Goal: Task Accomplishment & Management: Use online tool/utility

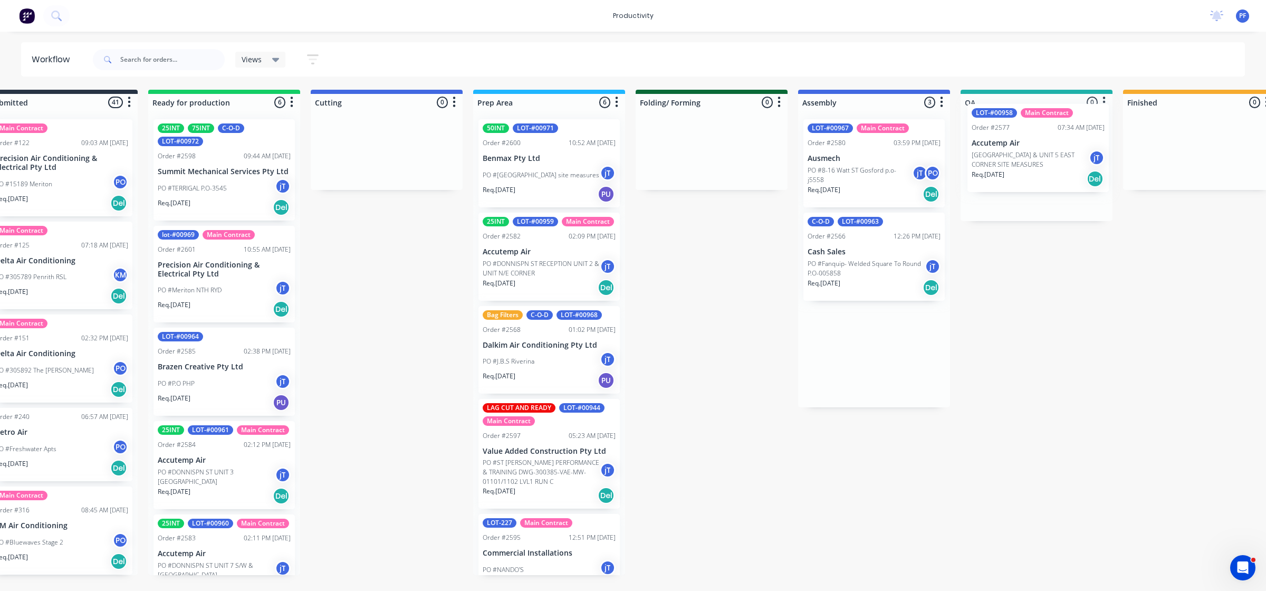
scroll to position [0, 46]
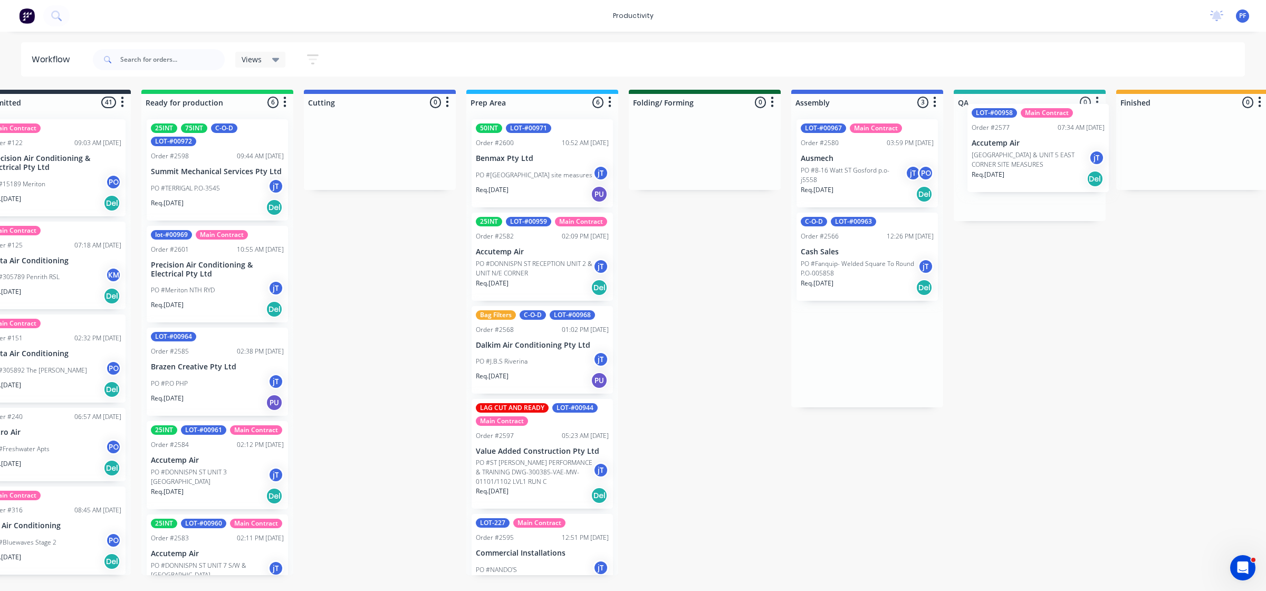
drag, startPoint x: 906, startPoint y: 169, endPoint x: 1003, endPoint y: 156, distance: 98.5
click at [1034, 154] on div "Submitted 41 Main Contract Order #122 09:03 AM [DATE] Precision Air Conditionin…" at bounding box center [980, 332] width 2065 height 485
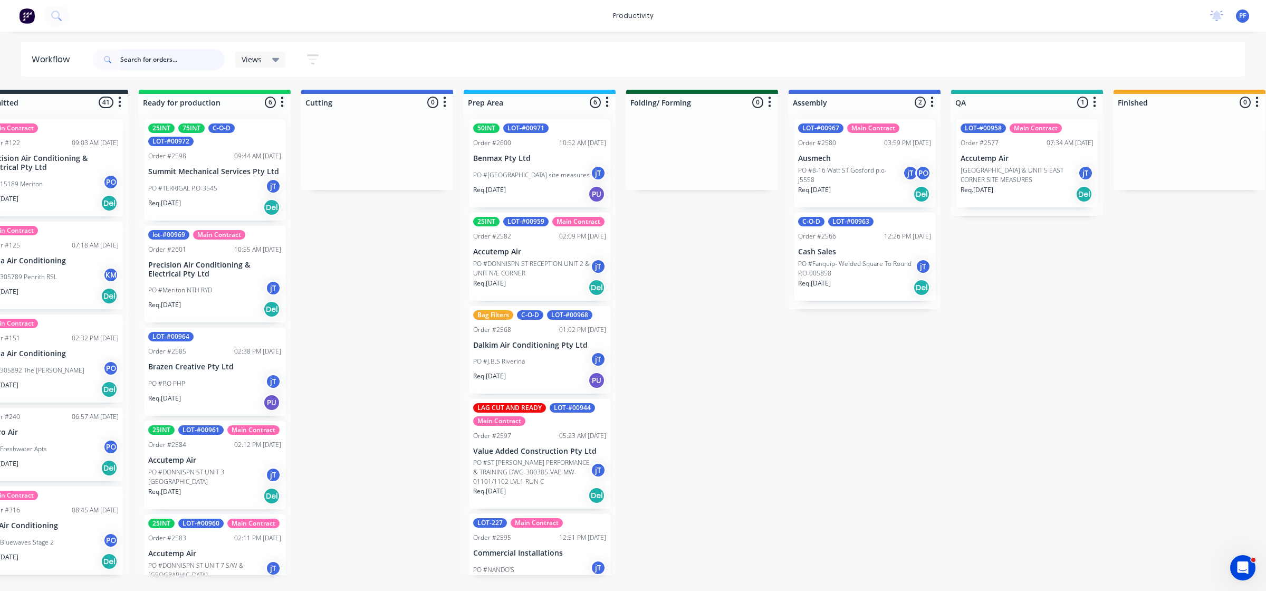
click at [135, 59] on input "text" at bounding box center [172, 59] width 104 height 21
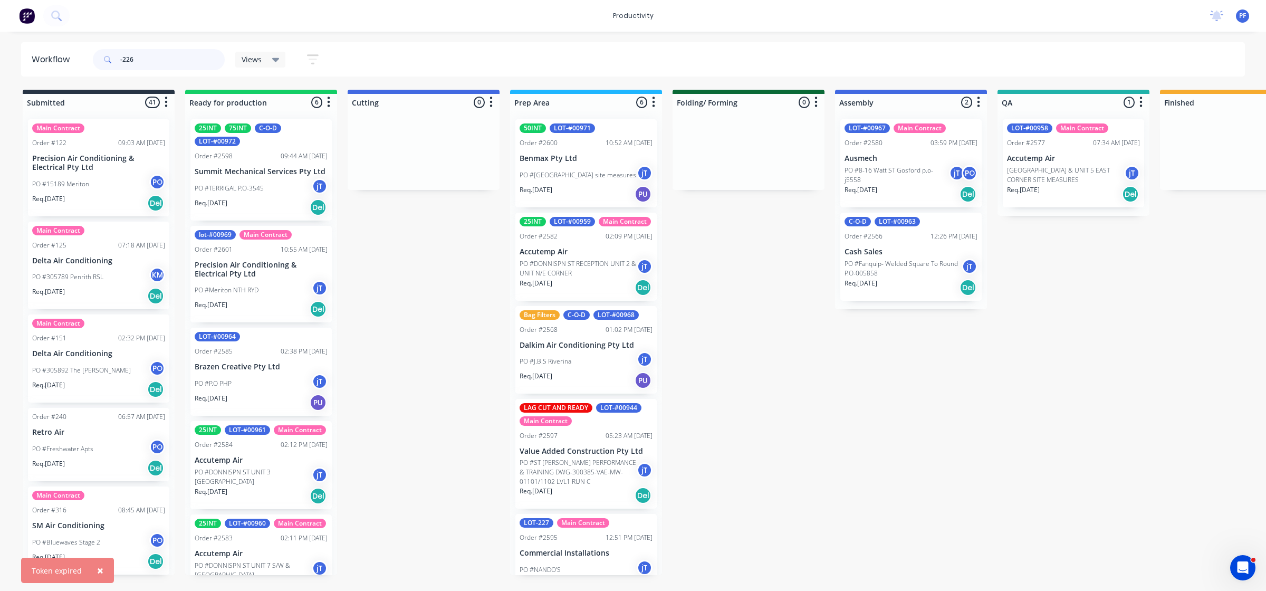
type input "-226"
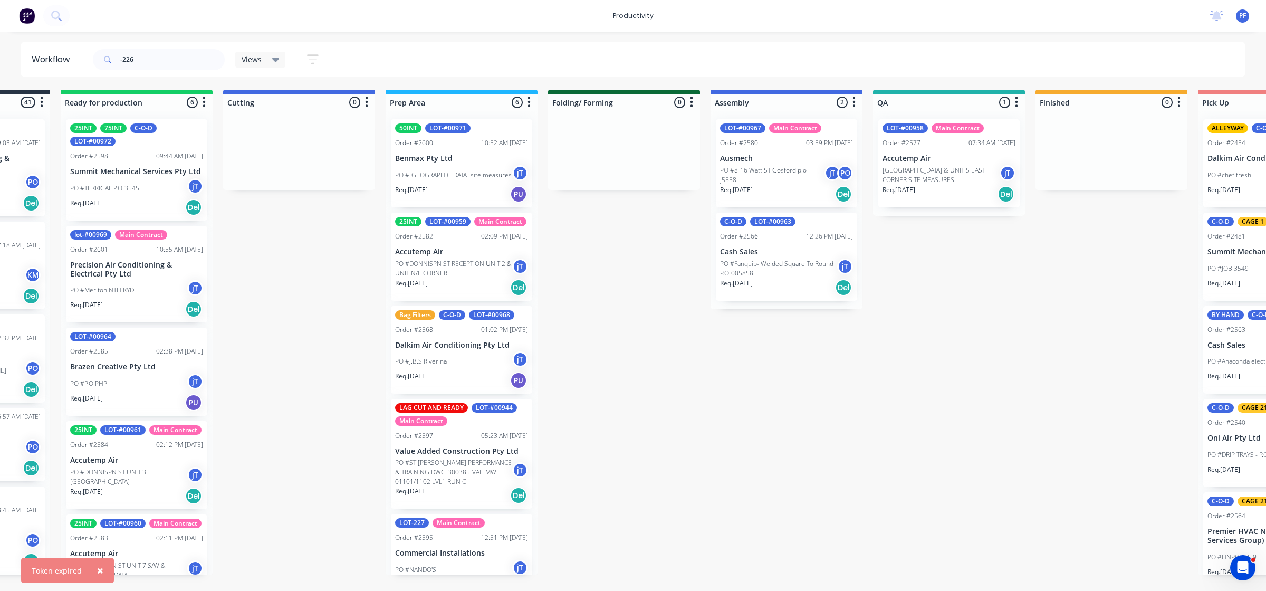
drag, startPoint x: 797, startPoint y: 420, endPoint x: 902, endPoint y: 442, distance: 107.1
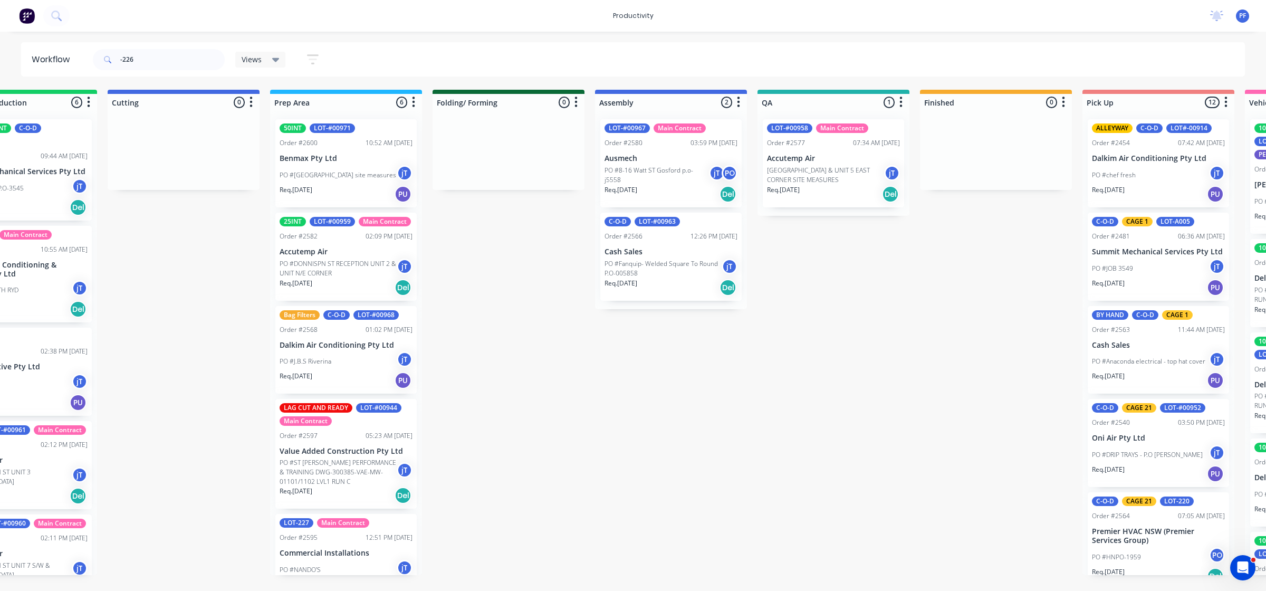
drag, startPoint x: 903, startPoint y: 440, endPoint x: 826, endPoint y: 430, distance: 77.7
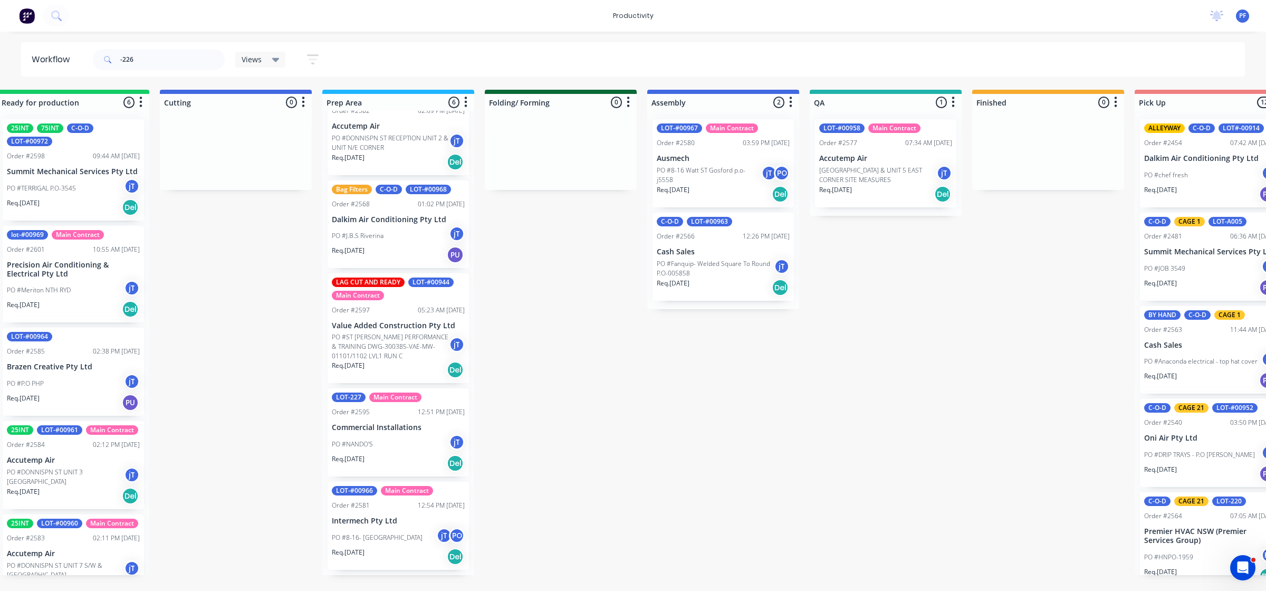
scroll to position [131, 0]
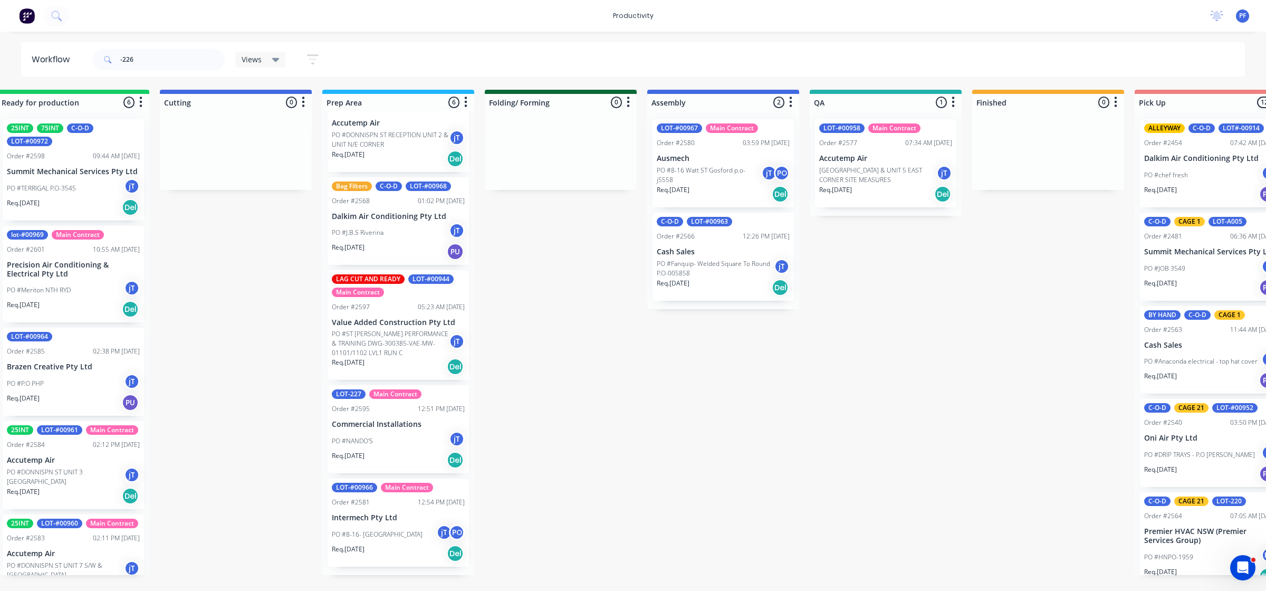
drag, startPoint x: 876, startPoint y: 457, endPoint x: 888, endPoint y: 455, distance: 12.2
click at [888, 455] on div "Submitted 41 Main Contract Order #122 09:03 AM [DATE] Precision Air Conditionin…" at bounding box center [836, 332] width 2065 height 485
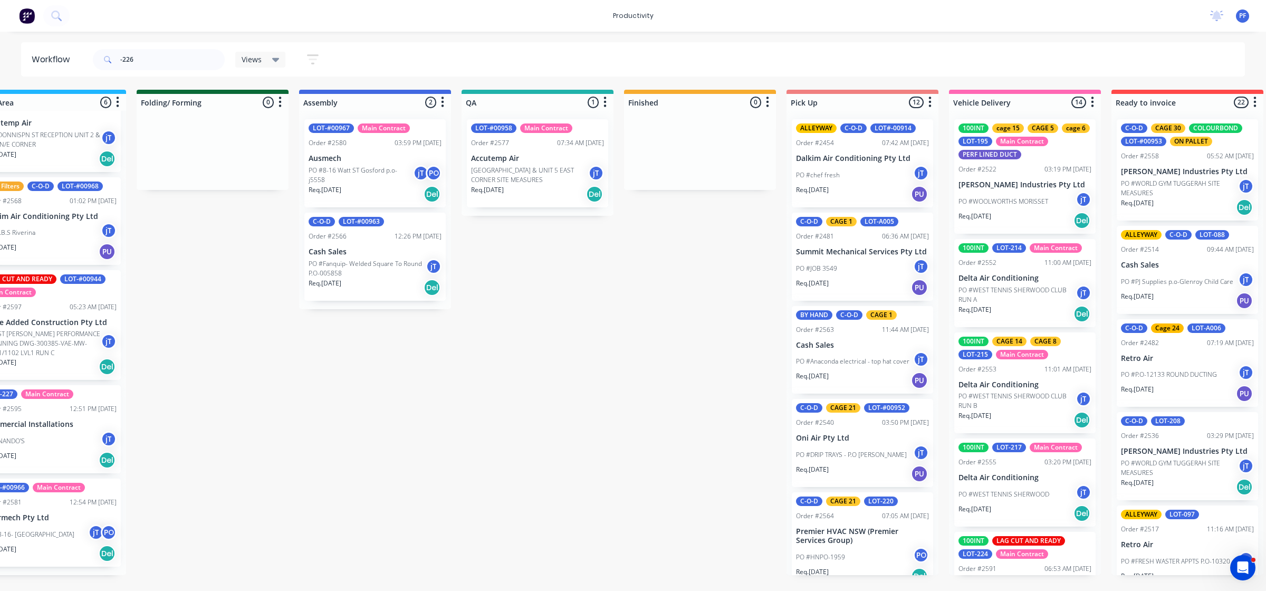
scroll to position [0, 746]
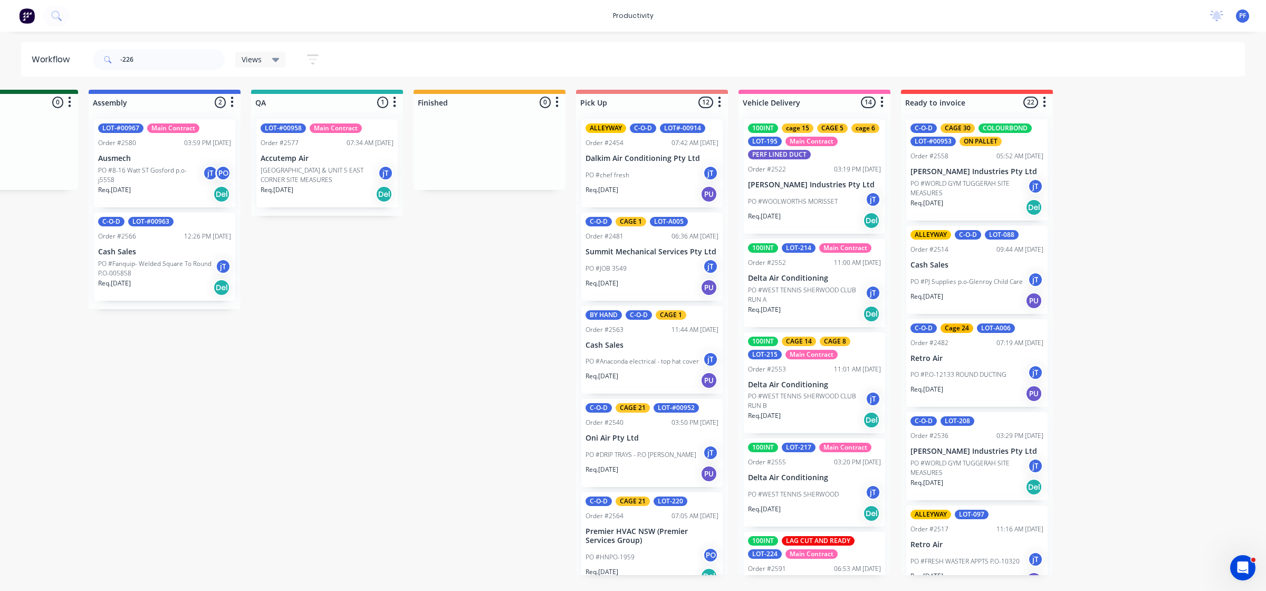
drag, startPoint x: 776, startPoint y: 454, endPoint x: 855, endPoint y: 472, distance: 81.1
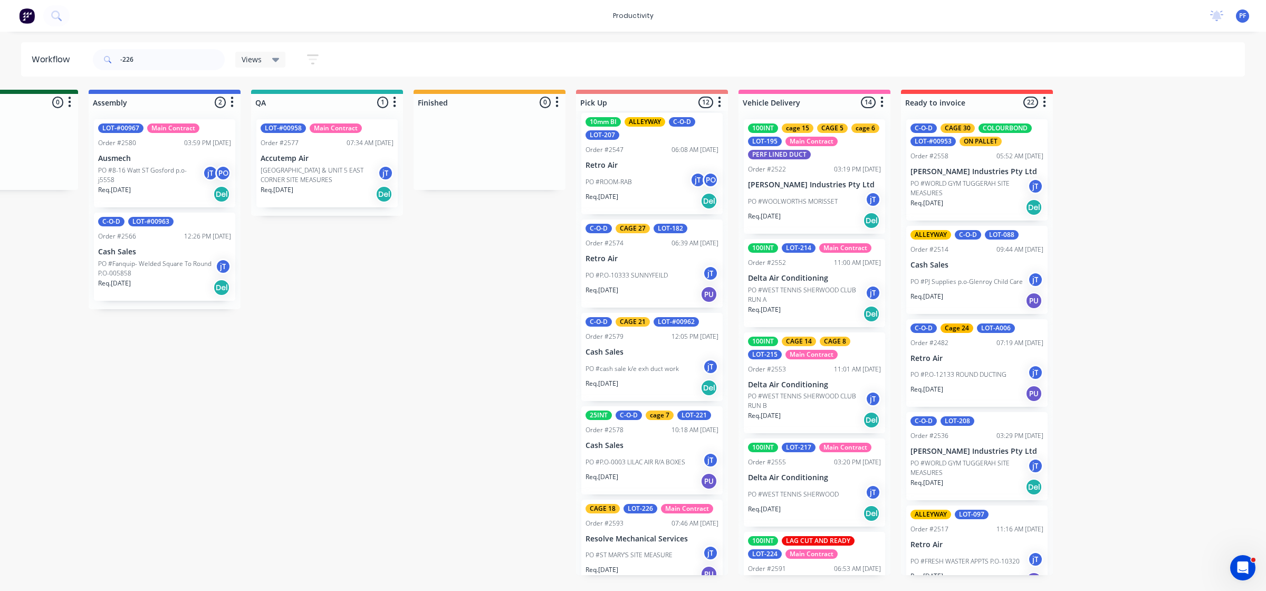
scroll to position [691, 0]
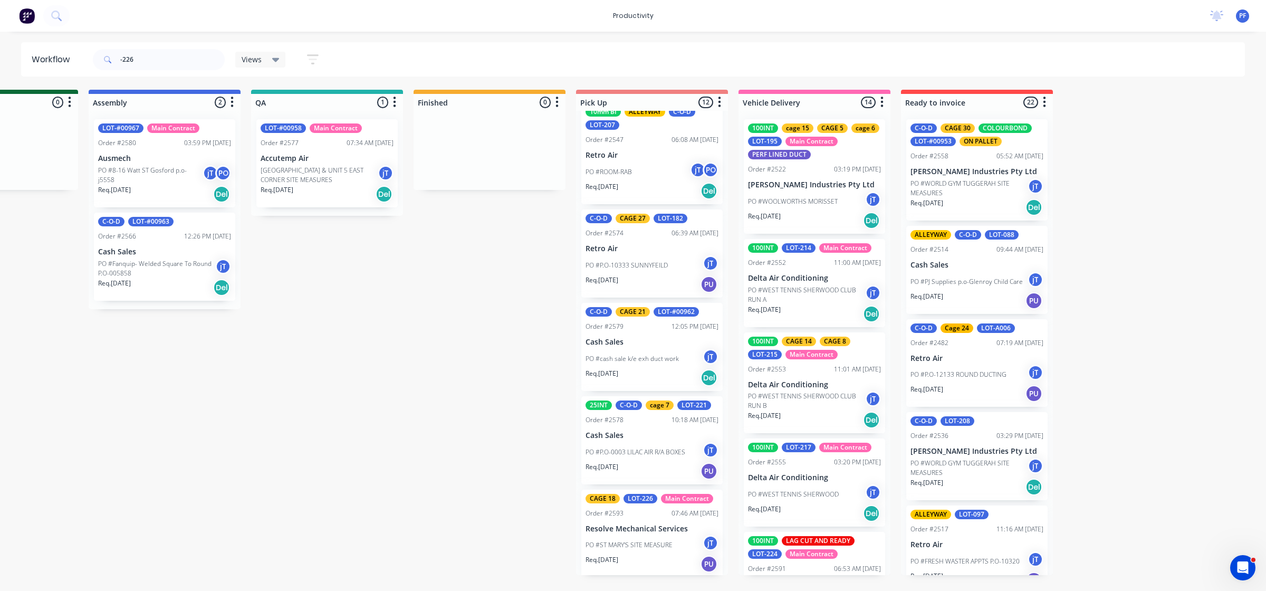
click at [681, 504] on div "CAGE 18 LOT-226 Main Contract Order #2593 07:46 AM [DATE] Resolve Mechanical Se…" at bounding box center [651, 534] width 141 height 88
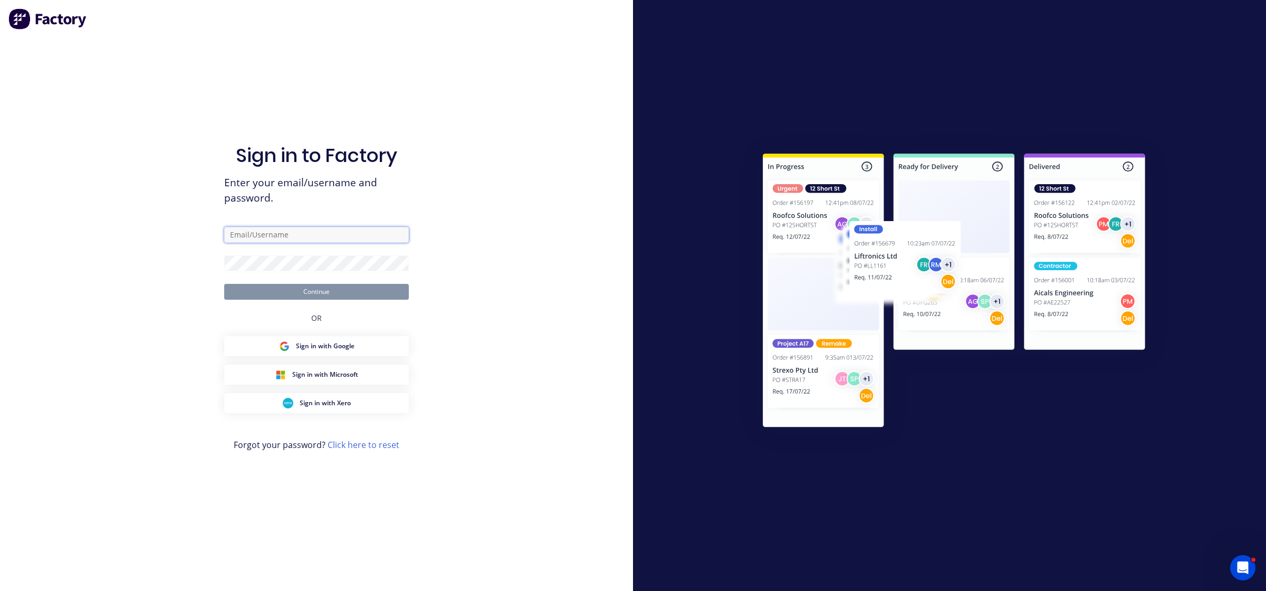
type input "[EMAIL_ADDRESS][DOMAIN_NAME]"
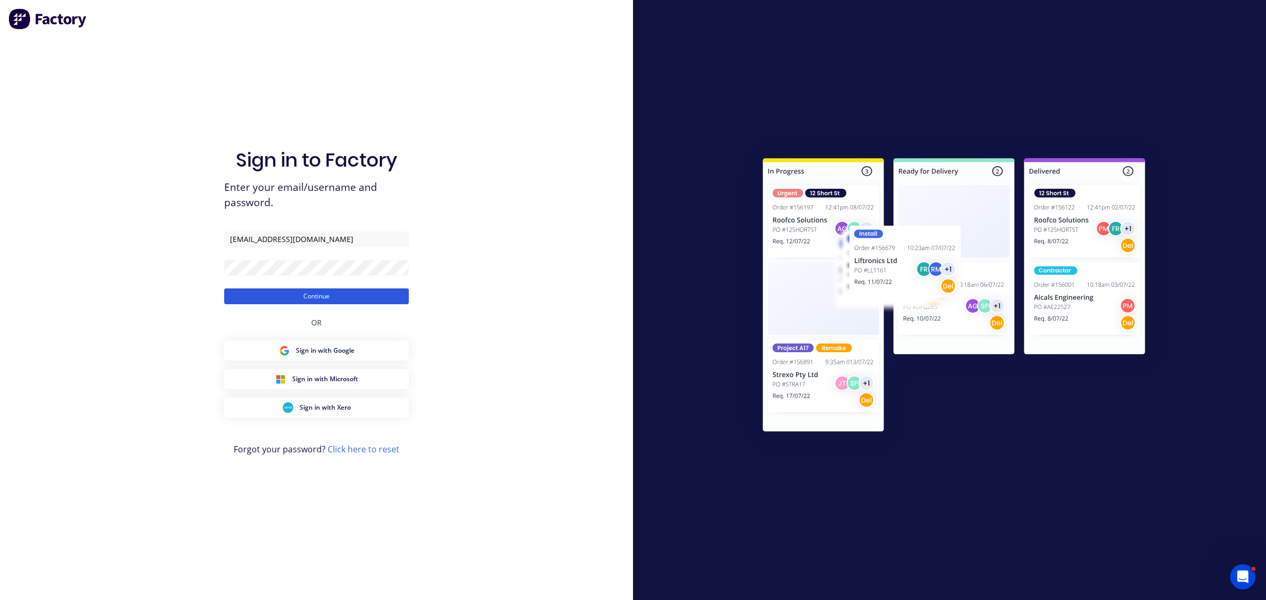
click at [273, 294] on button "Continue" at bounding box center [316, 297] width 185 height 16
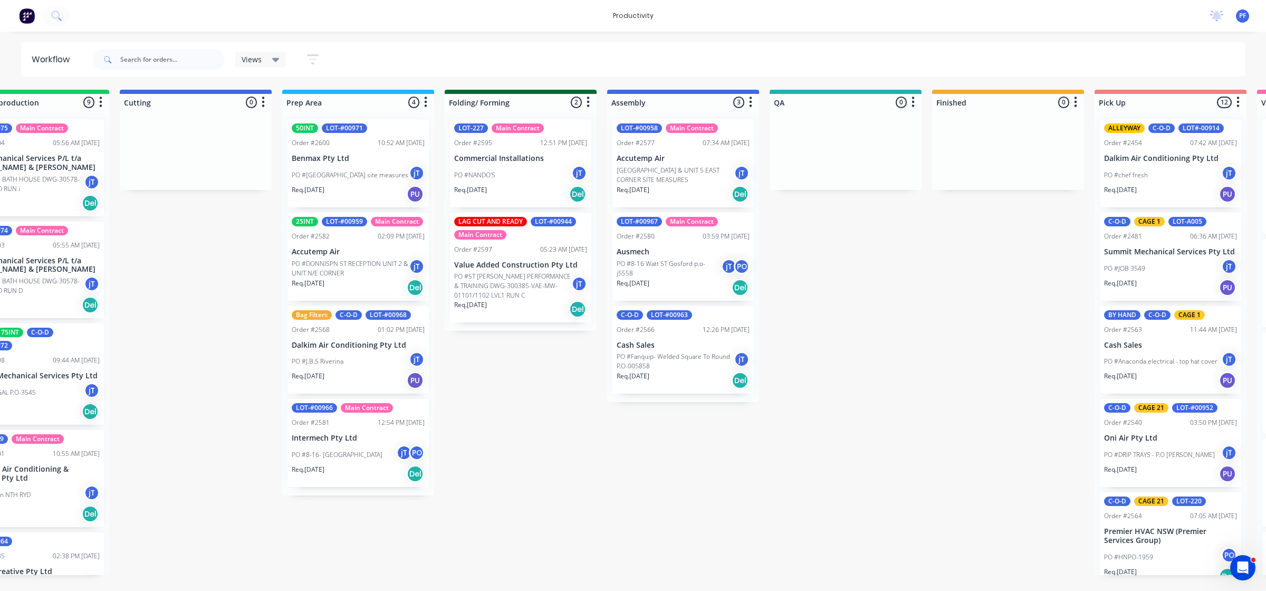
drag, startPoint x: 724, startPoint y: 508, endPoint x: 990, endPoint y: 529, distance: 266.7
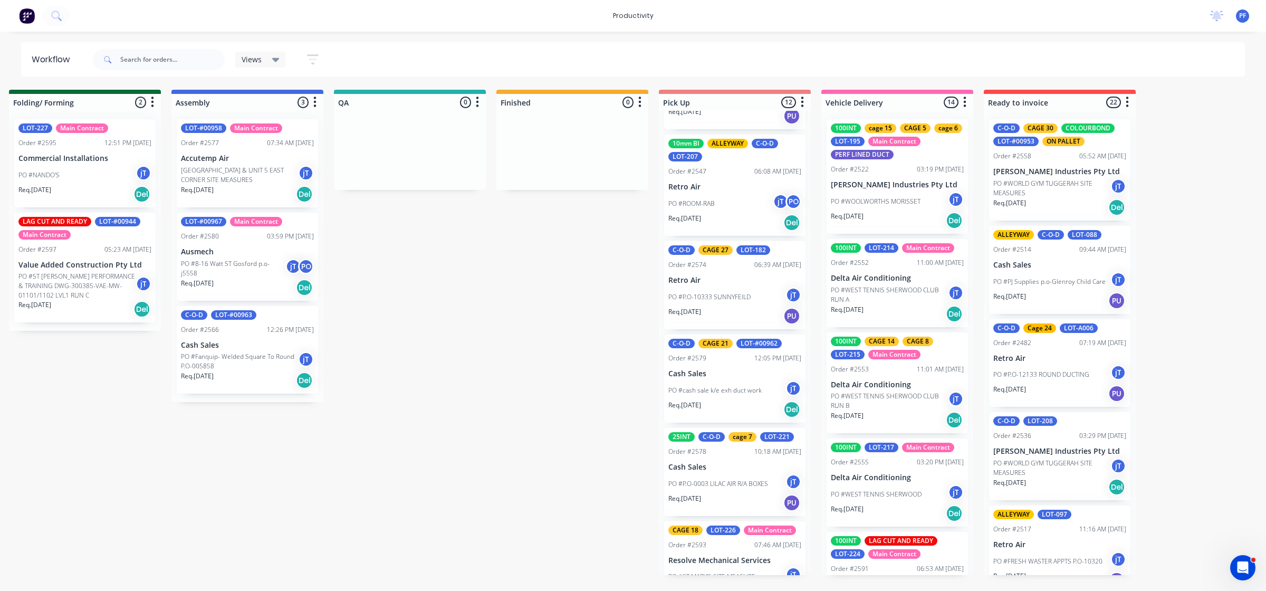
scroll to position [691, 0]
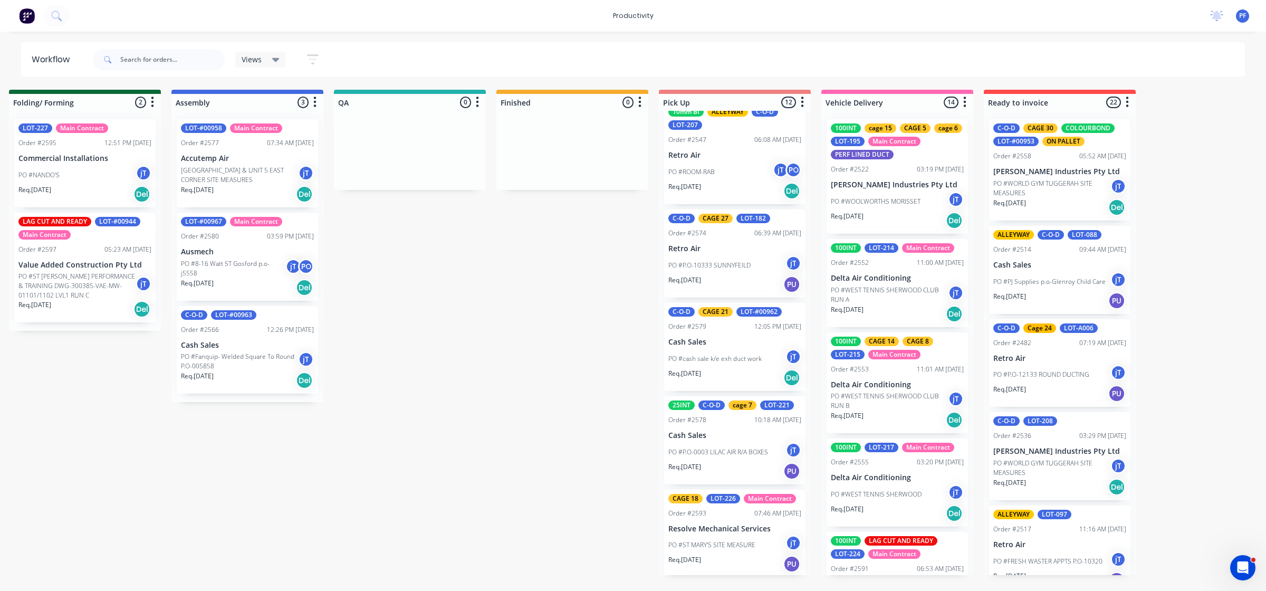
click at [736, 502] on div "CAGE 18 LOT-226 Main Contract" at bounding box center [734, 498] width 133 height 9
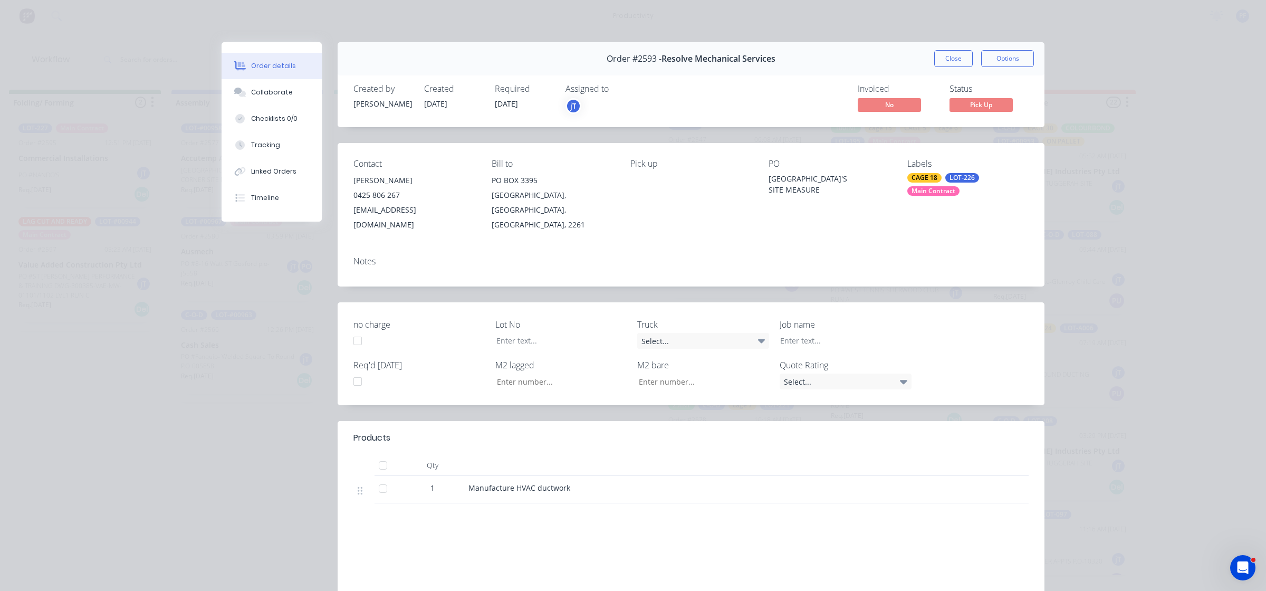
click at [964, 189] on div "CAGE 18 LOT-226 Main Contract" at bounding box center [967, 184] width 121 height 23
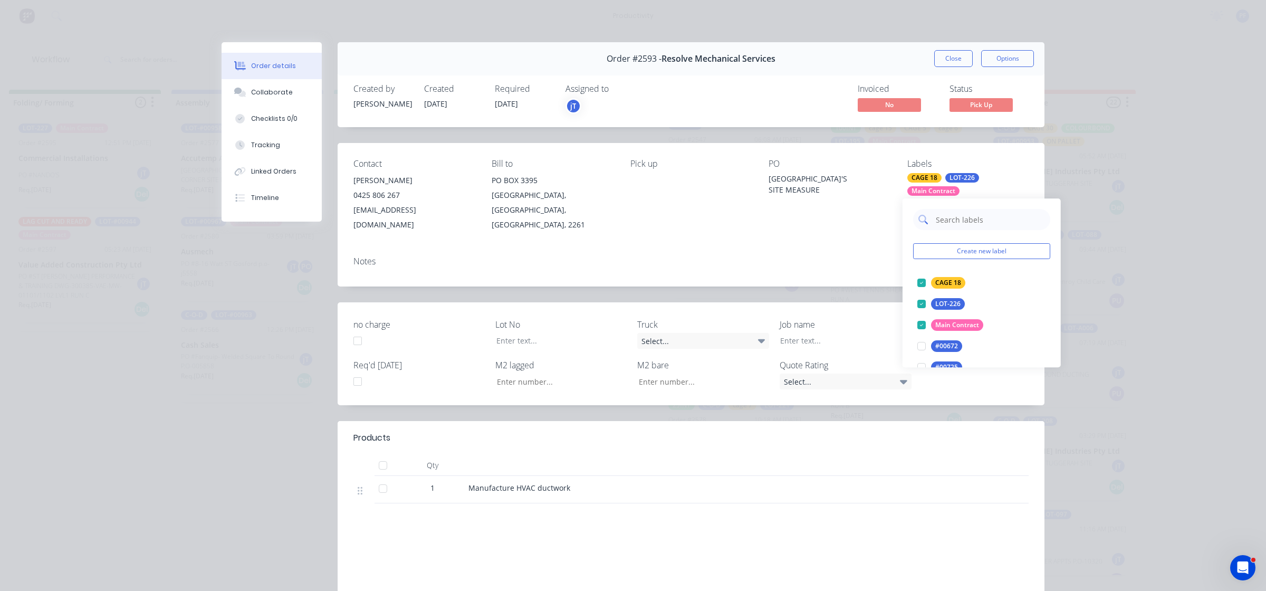
click at [966, 221] on input "text" at bounding box center [990, 219] width 110 height 21
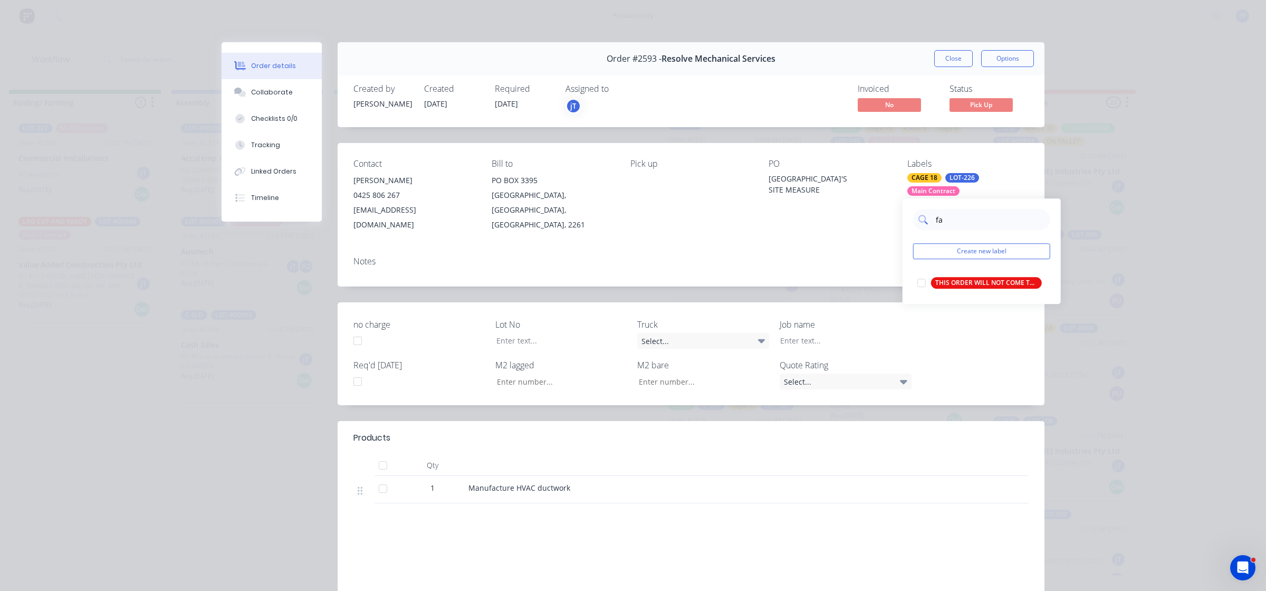
type input "f"
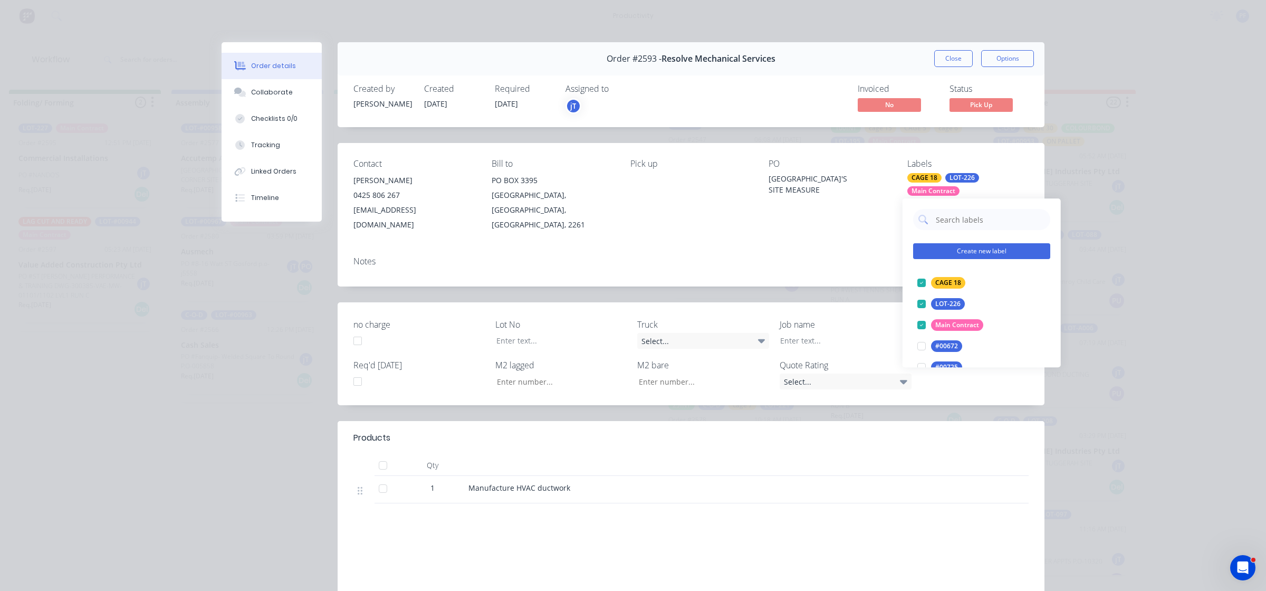
click at [964, 245] on button "Create new label" at bounding box center [981, 251] width 137 height 16
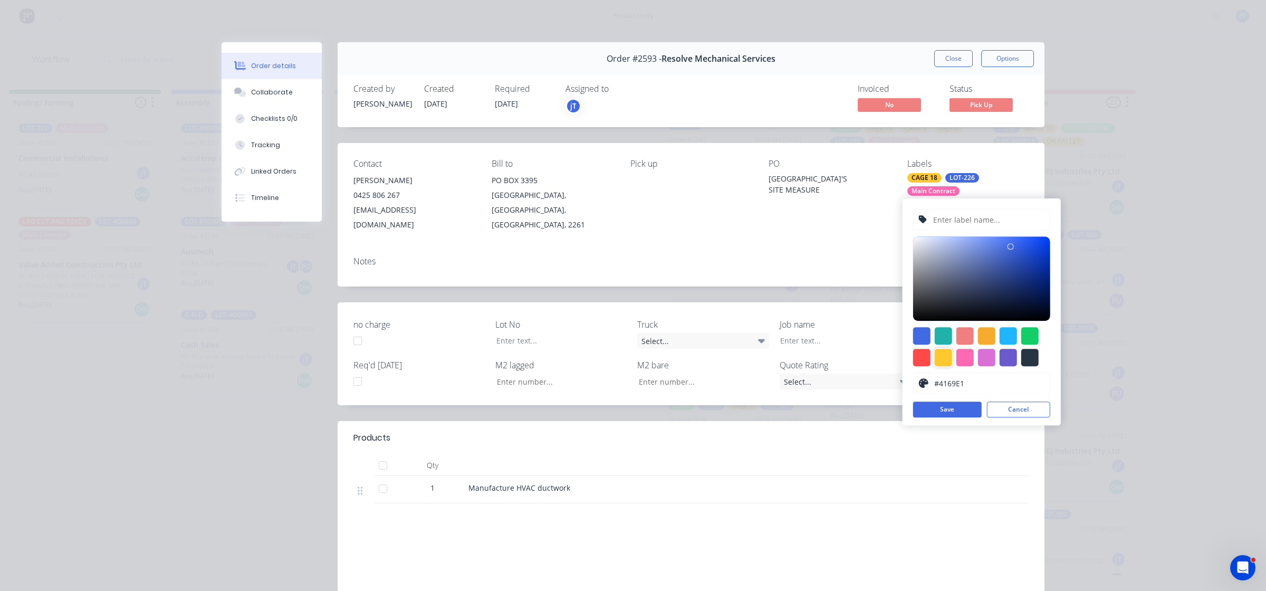
click at [945, 357] on div at bounding box center [943, 357] width 17 height 17
type input "#FFC82C"
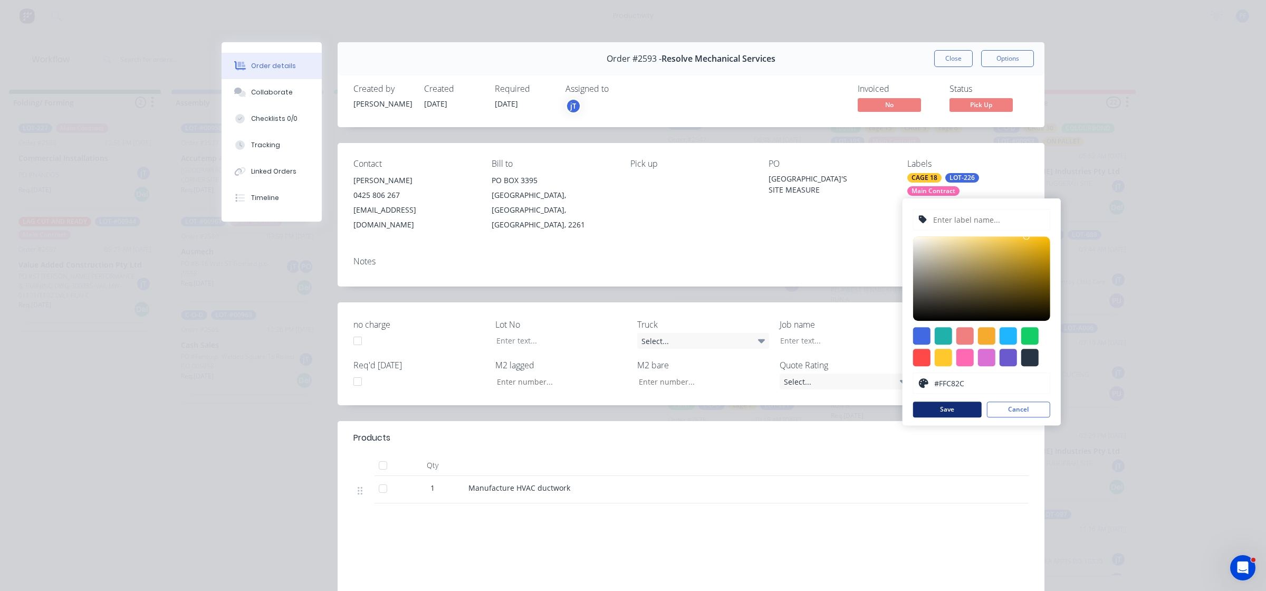
click at [961, 401] on button "Save" at bounding box center [947, 409] width 69 height 16
click at [966, 220] on input "text" at bounding box center [988, 219] width 112 height 20
type input "factory 2"
click at [943, 415] on button "Save" at bounding box center [947, 409] width 69 height 16
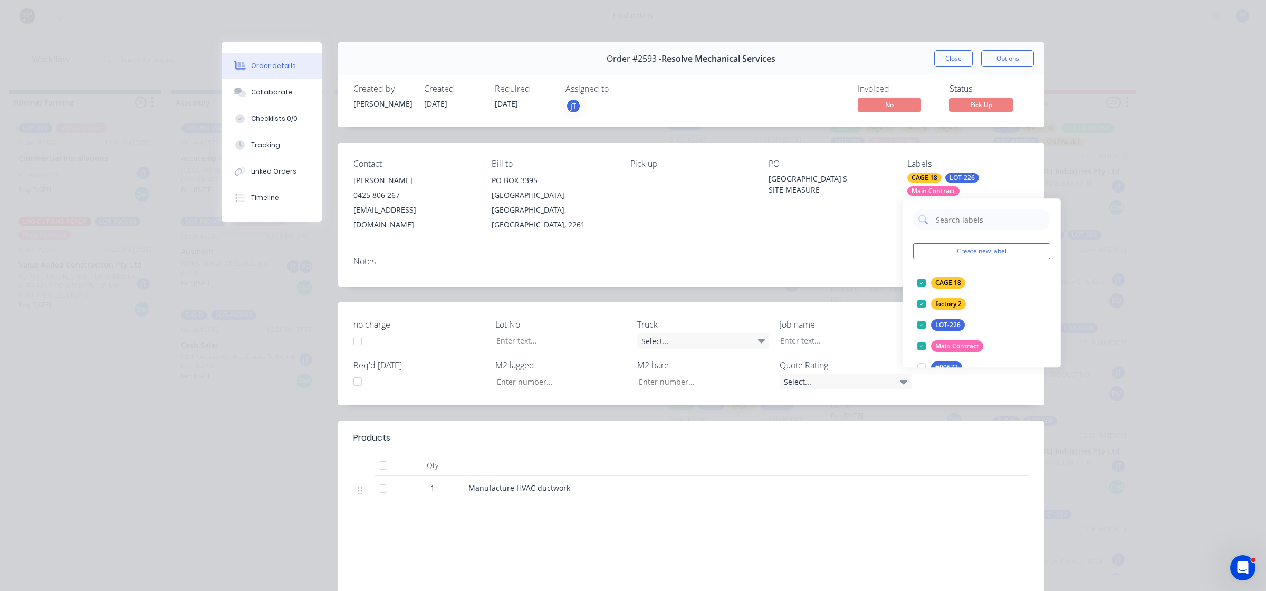
click at [1017, 169] on div "Labels" at bounding box center [967, 164] width 121 height 10
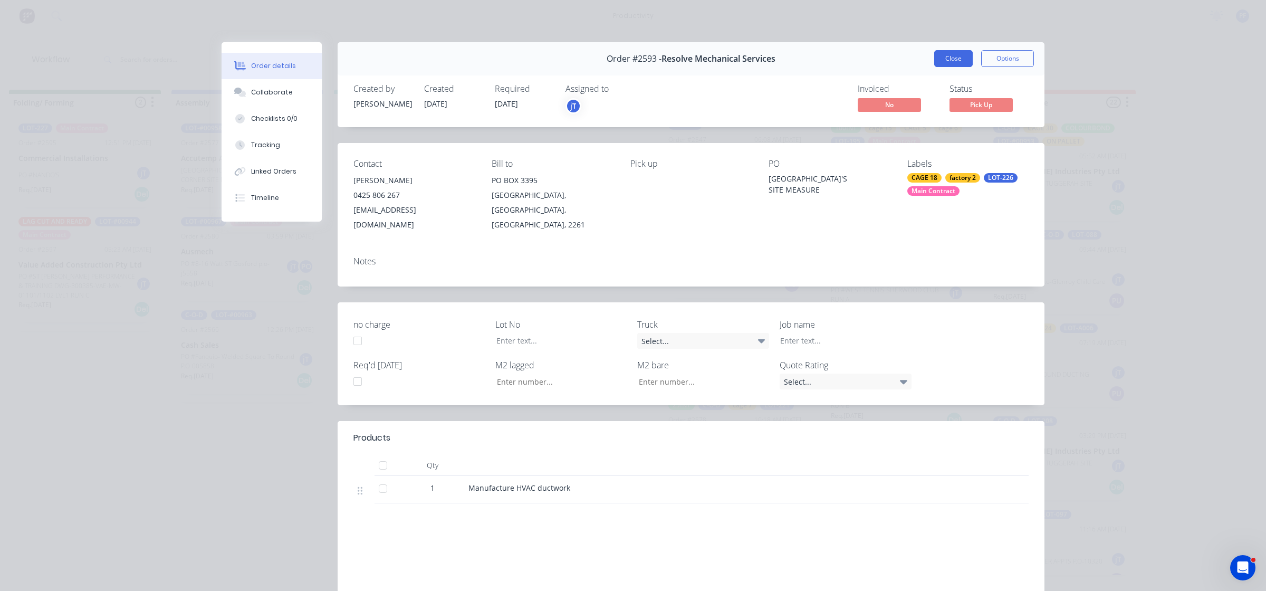
click at [945, 57] on button "Close" at bounding box center [953, 58] width 39 height 17
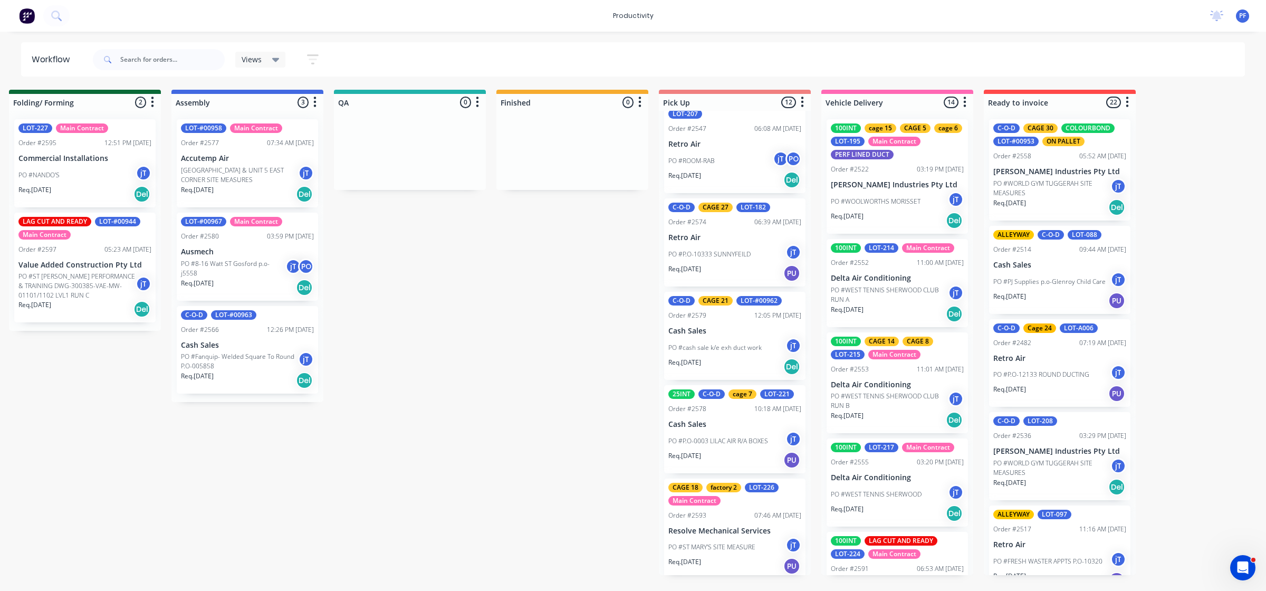
scroll to position [704, 0]
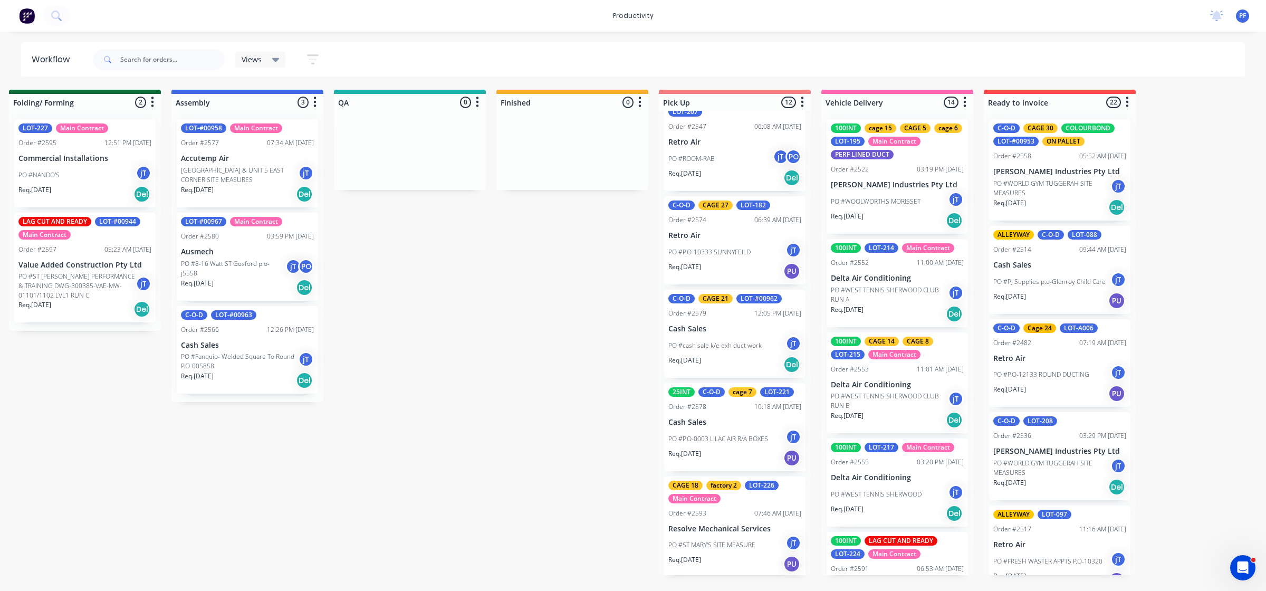
click at [752, 397] on div "25INT C-O-D cage 7 LOT-221 Order #2578 10:18 AM [DATE] Cash Sales PO #P.O-0003 …" at bounding box center [734, 427] width 141 height 88
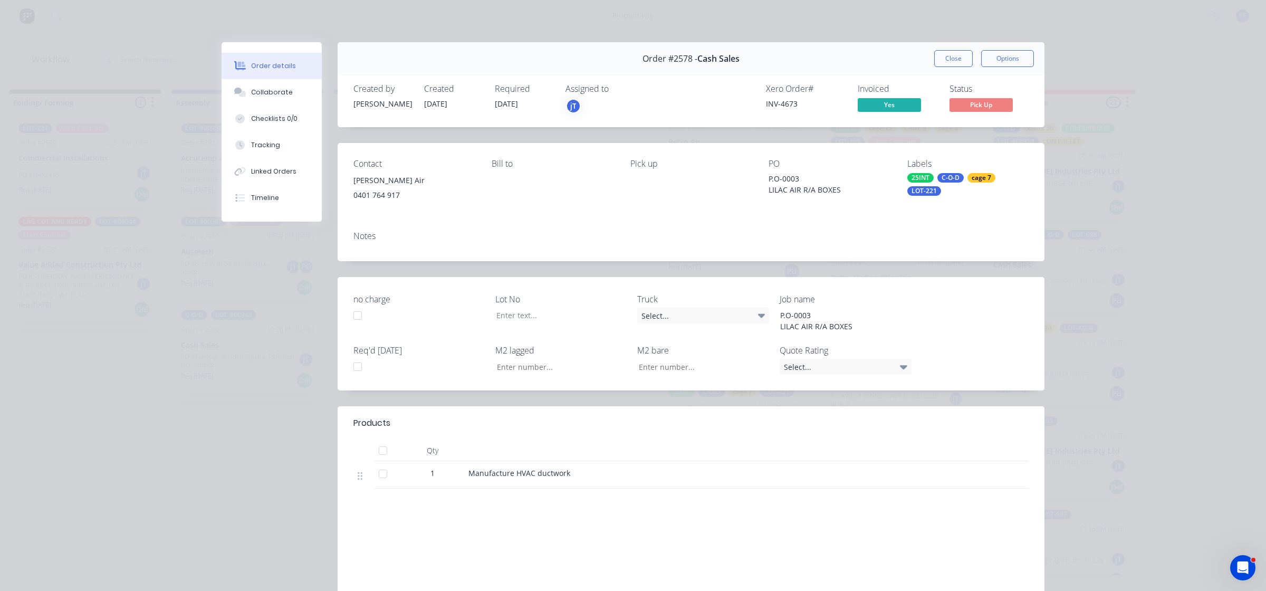
click at [959, 194] on div "25INT C-O-D cage 7 LOT-221" at bounding box center [967, 184] width 121 height 23
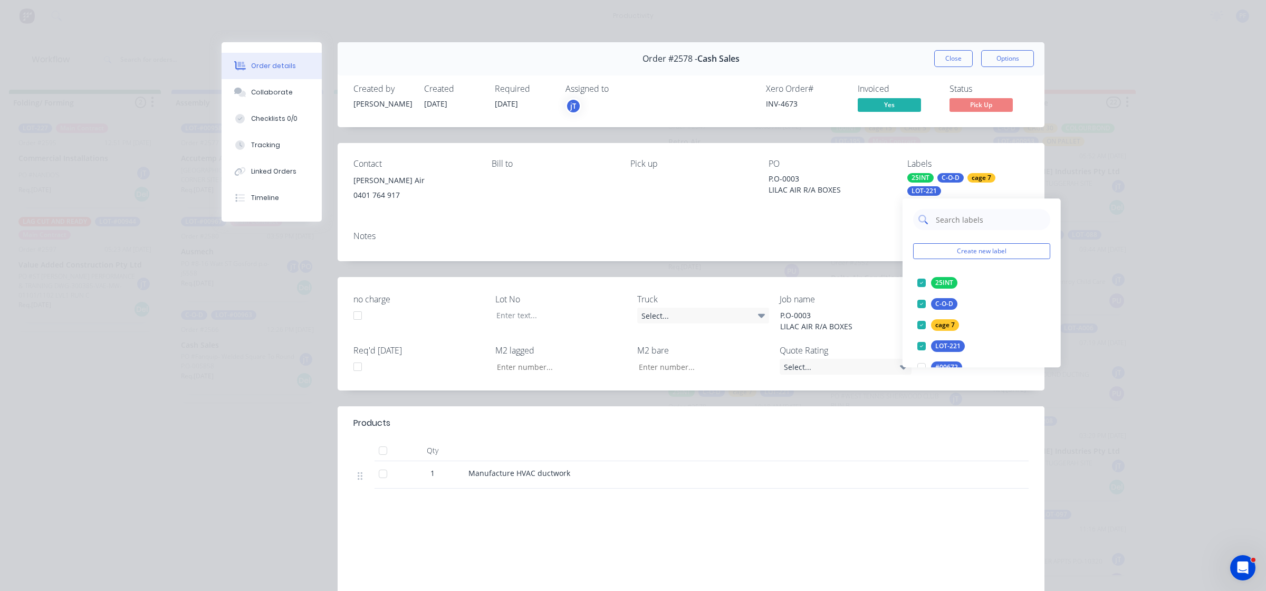
drag, startPoint x: 959, startPoint y: 194, endPoint x: 964, endPoint y: 215, distance: 21.2
click at [964, 215] on input "text" at bounding box center [990, 219] width 110 height 21
type input "f"
click at [1007, 251] on button "Create new label" at bounding box center [981, 251] width 137 height 16
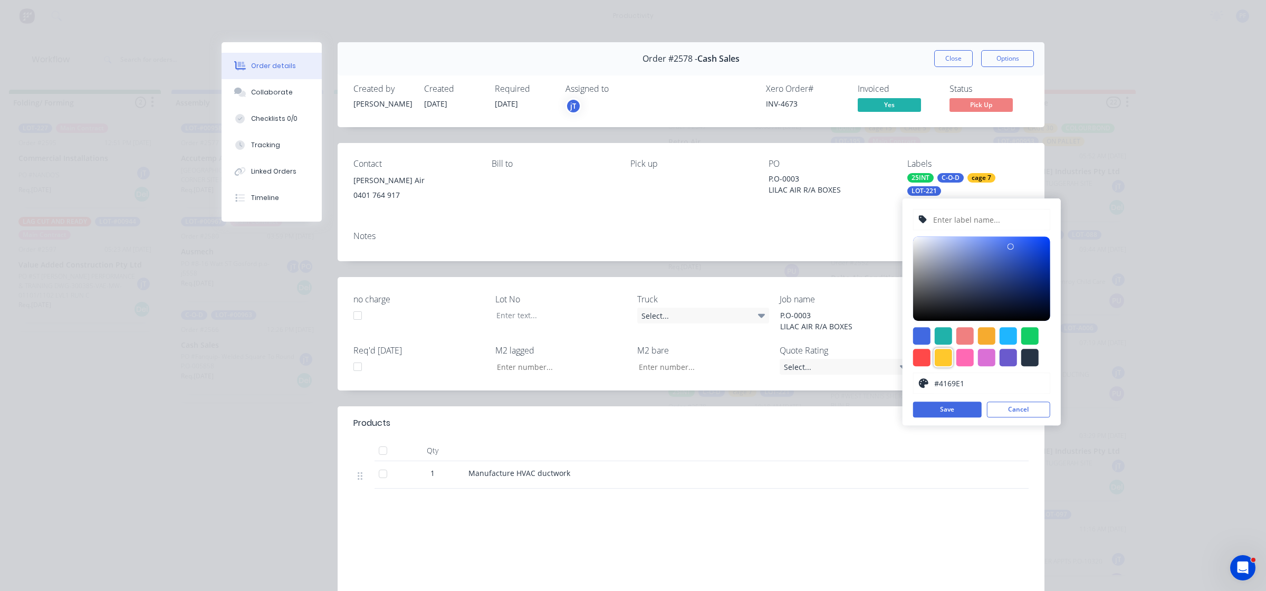
click at [942, 359] on div at bounding box center [943, 357] width 17 height 17
type input "#FFC82C"
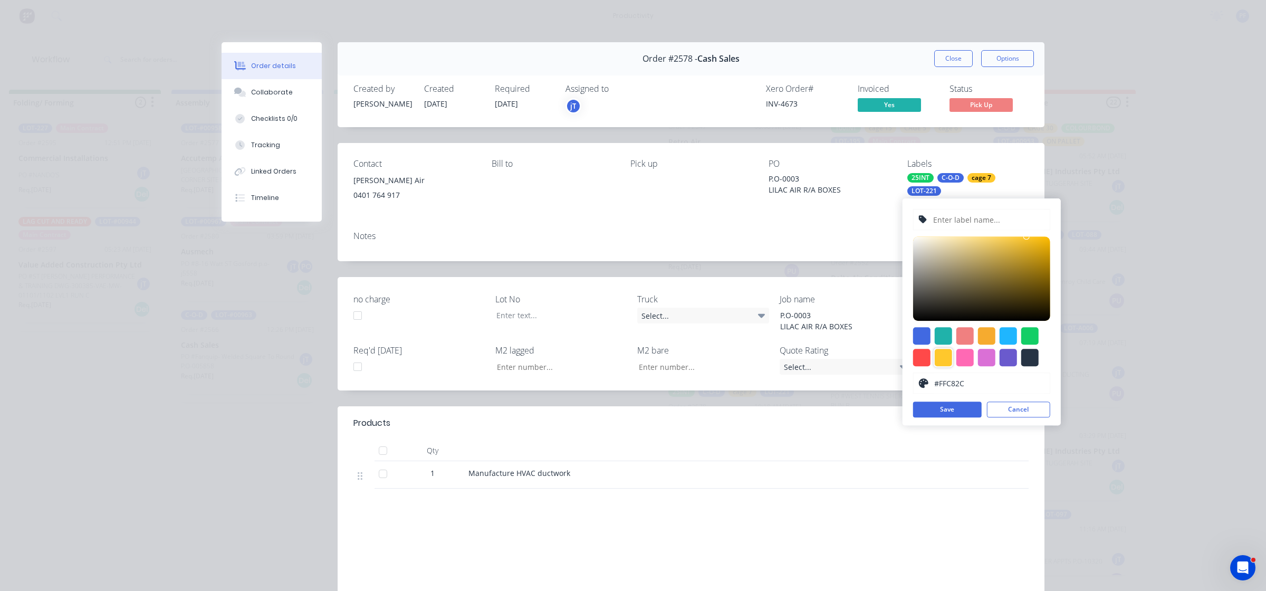
click at [957, 217] on input "text" at bounding box center [988, 219] width 112 height 20
type input "factory 1"
click at [972, 405] on button "Save" at bounding box center [947, 409] width 69 height 16
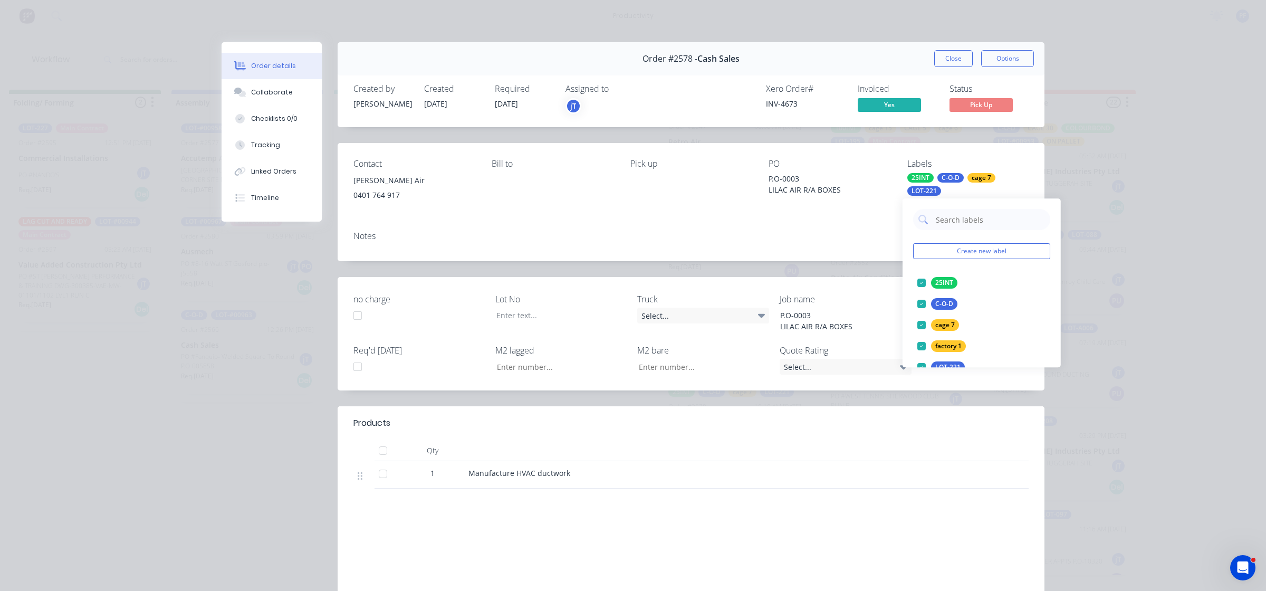
click at [1014, 156] on div "Contact [PERSON_NAME] Air 0401 764 917 Bill to Pick up PO P.O-0003 LILAC AIR R/…" at bounding box center [691, 183] width 707 height 80
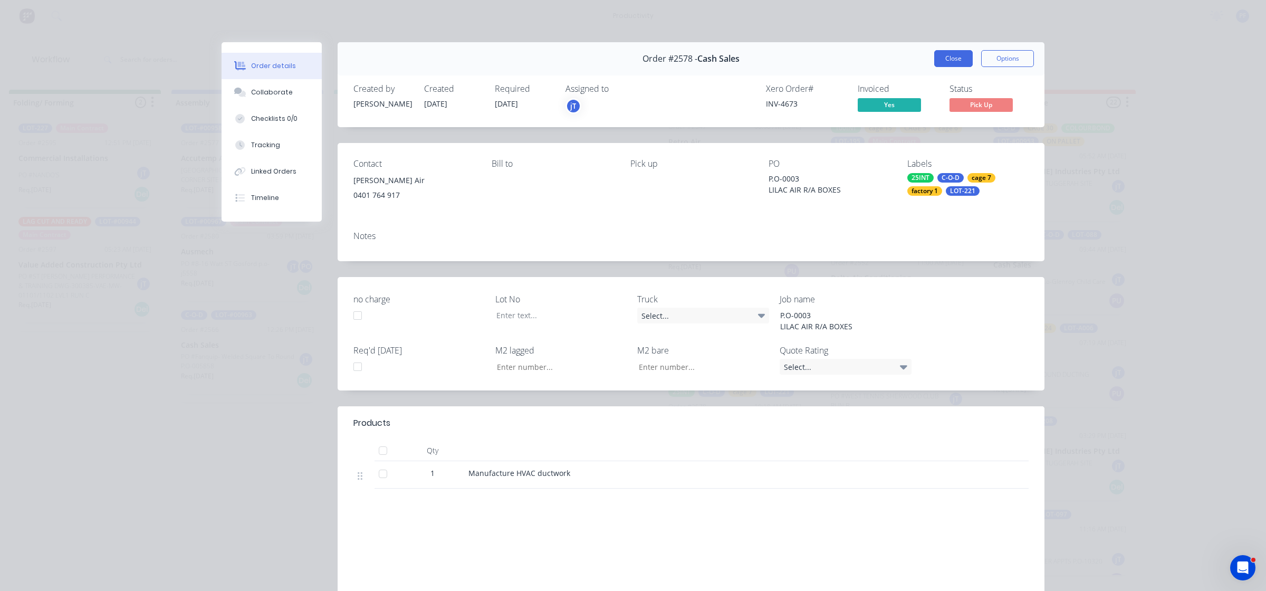
click at [956, 57] on button "Close" at bounding box center [953, 58] width 39 height 17
